Goal: Find contact information: Find contact information

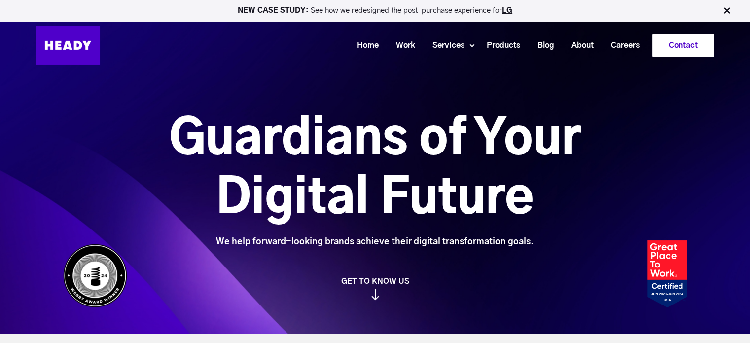
click at [690, 37] on link "Contact" at bounding box center [683, 45] width 61 height 23
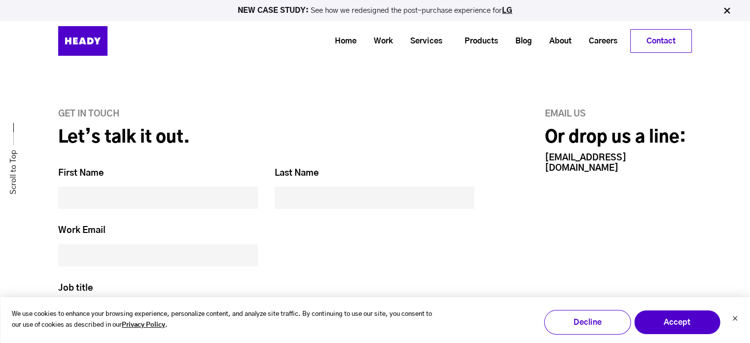
scroll to position [187, 0]
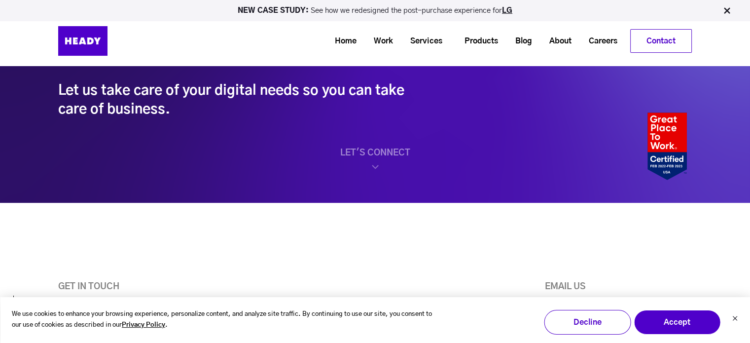
drag, startPoint x: 0, startPoint y: 0, endPoint x: 718, endPoint y: 67, distance: 721.5
click at [560, 38] on link "About" at bounding box center [556, 41] width 39 height 18
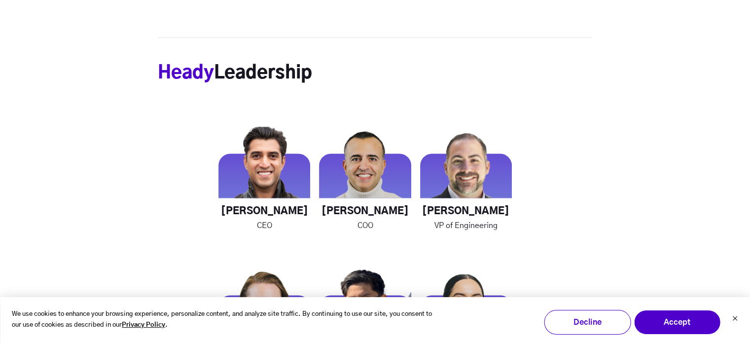
scroll to position [1346, 0]
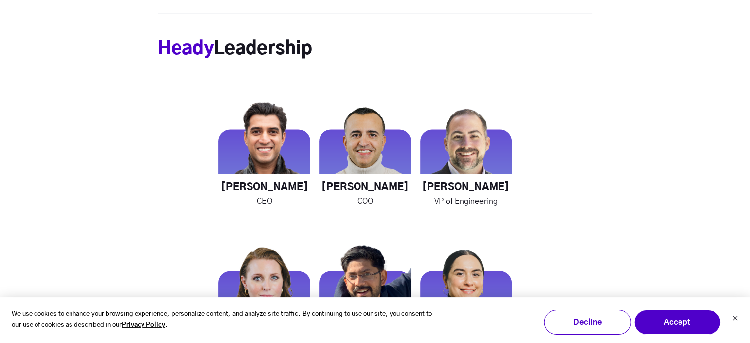
drag, startPoint x: 755, startPoint y: 14, endPoint x: 757, endPoint y: 104, distance: 89.8
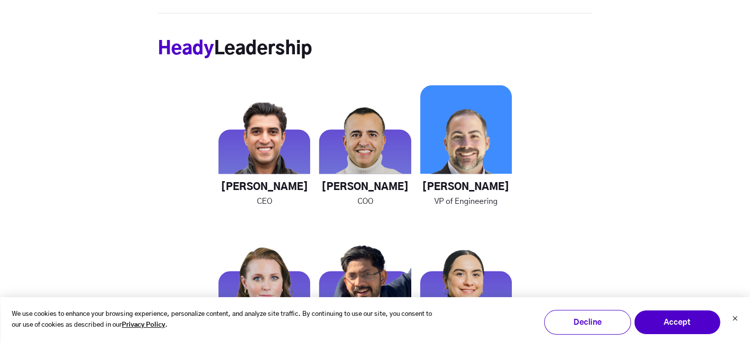
drag, startPoint x: 502, startPoint y: 188, endPoint x: 425, endPoint y: 187, distance: 77.0
click at [425, 187] on h4 "Chris Galatioto" at bounding box center [466, 187] width 92 height 12
copy h4 "Chris Galatioto"
